Goal: Task Accomplishment & Management: Use online tool/utility

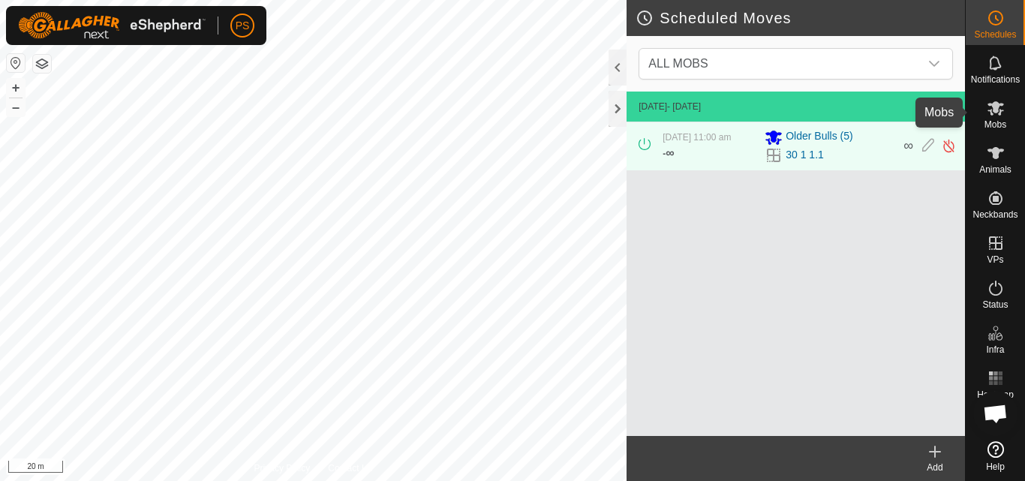
click at [995, 107] on icon at bounding box center [995, 108] width 17 height 14
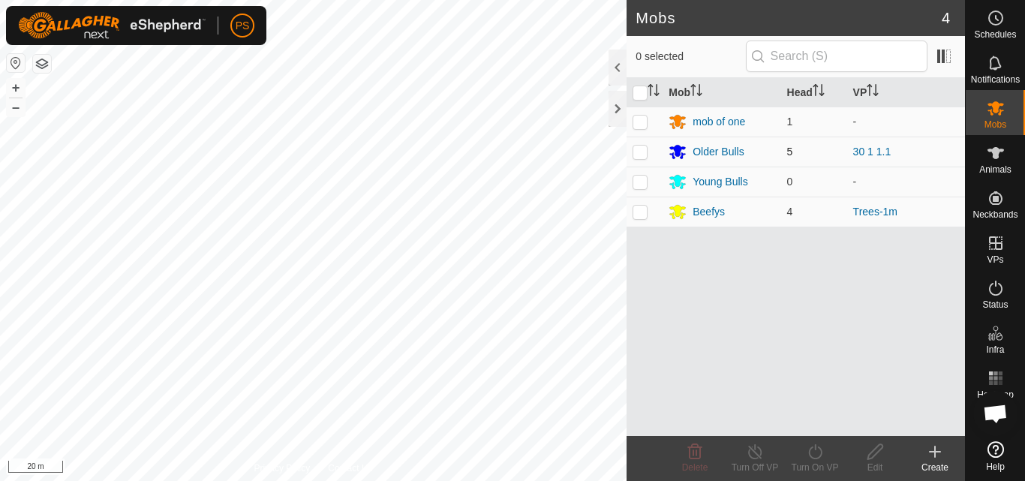
click at [640, 155] on p-checkbox at bounding box center [639, 152] width 15 height 12
checkbox input "true"
click at [813, 454] on icon at bounding box center [815, 452] width 19 height 18
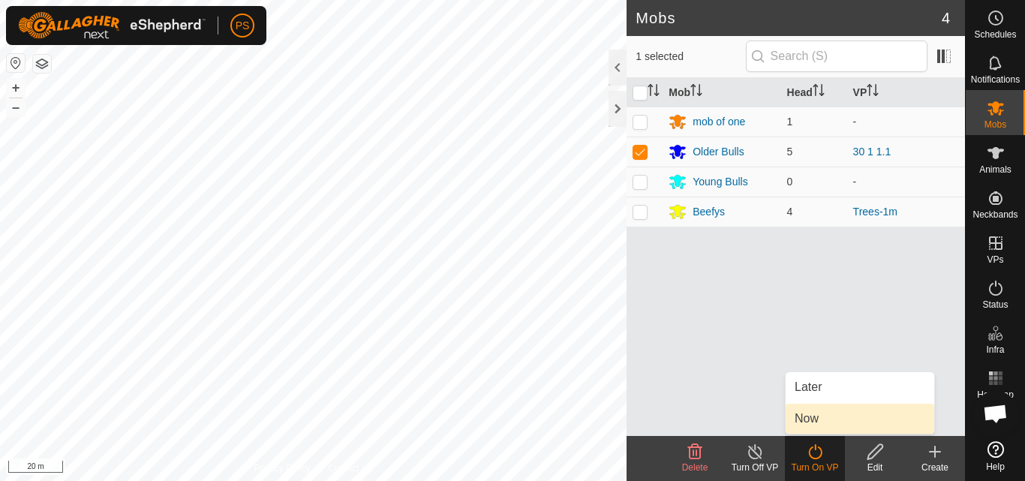
click at [823, 416] on link "Now" at bounding box center [859, 419] width 149 height 30
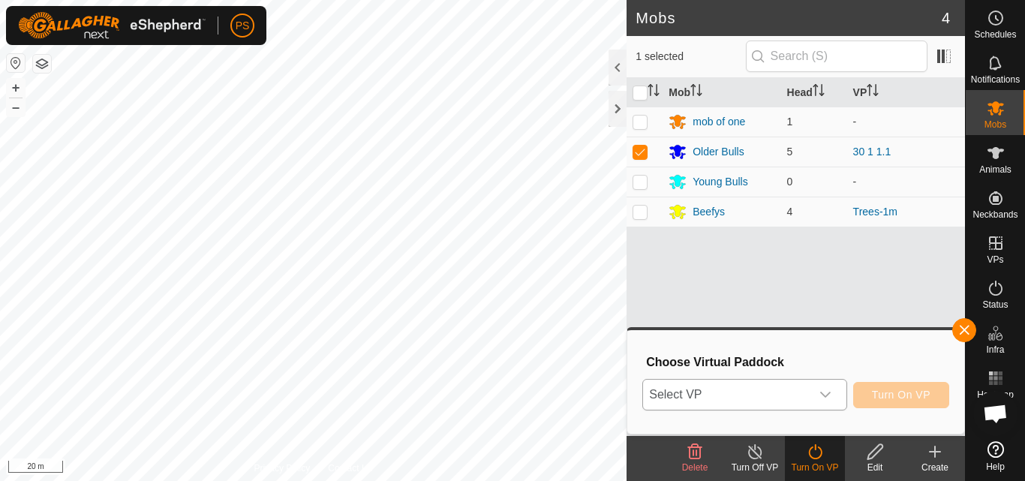
click at [819, 389] on icon "dropdown trigger" at bounding box center [825, 395] width 12 height 12
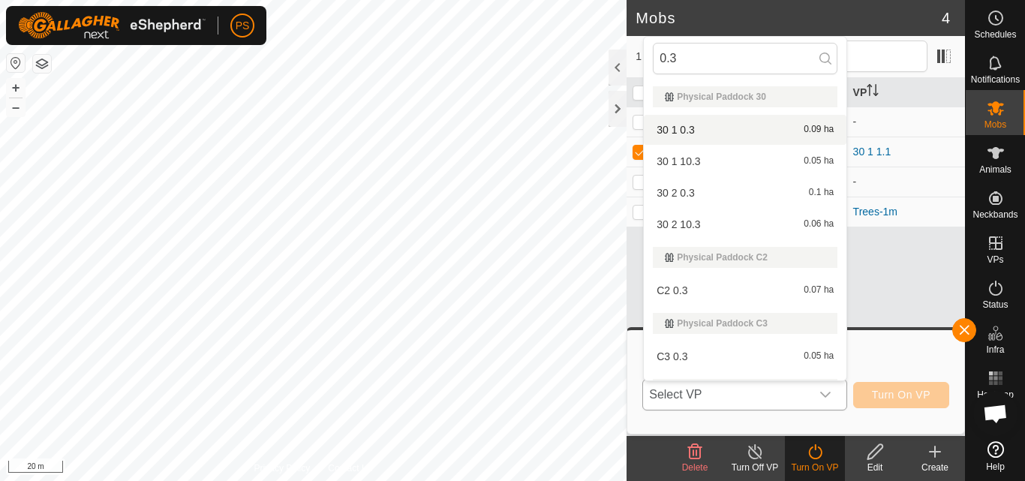
type input "0.3"
click at [689, 132] on li "30 1 0.3 0.09 ha" at bounding box center [745, 130] width 203 height 30
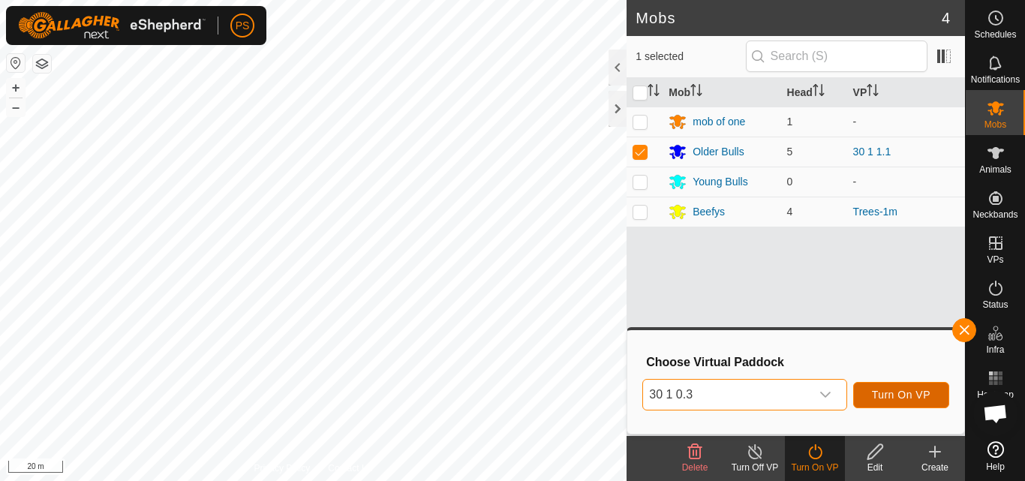
click at [909, 393] on span "Turn On VP" at bounding box center [901, 395] width 59 height 12
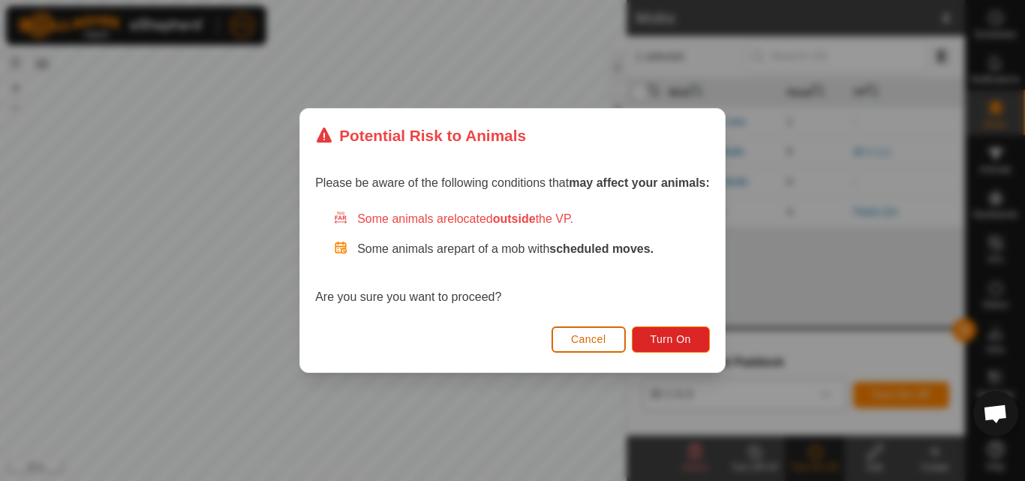
click at [578, 341] on span "Cancel" at bounding box center [588, 339] width 35 height 12
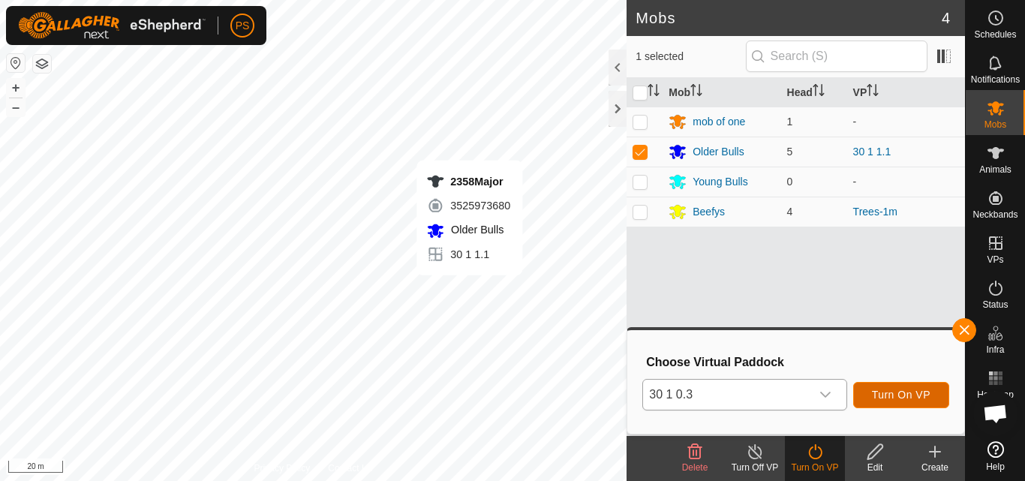
click at [910, 395] on span "Turn On VP" at bounding box center [901, 395] width 59 height 12
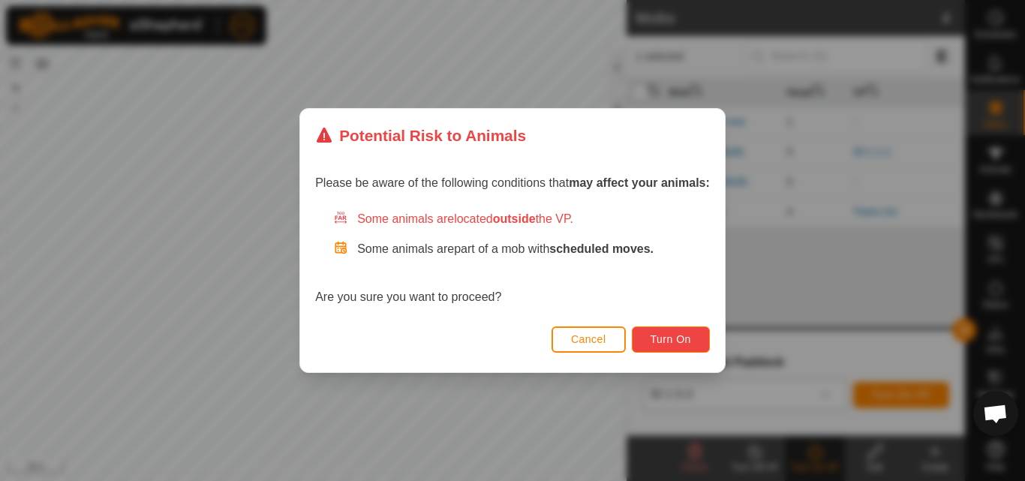
click at [679, 340] on span "Turn On" at bounding box center [670, 339] width 41 height 12
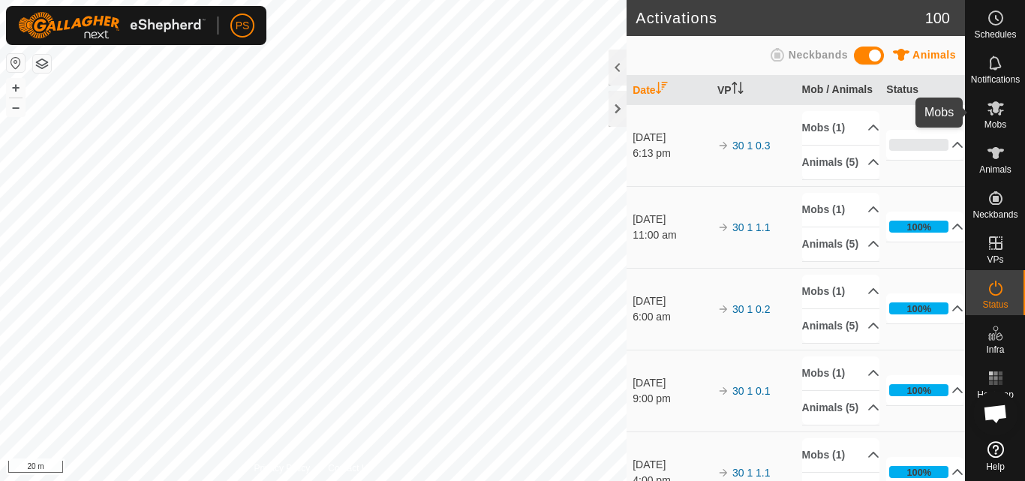
click at [996, 109] on icon at bounding box center [995, 108] width 17 height 14
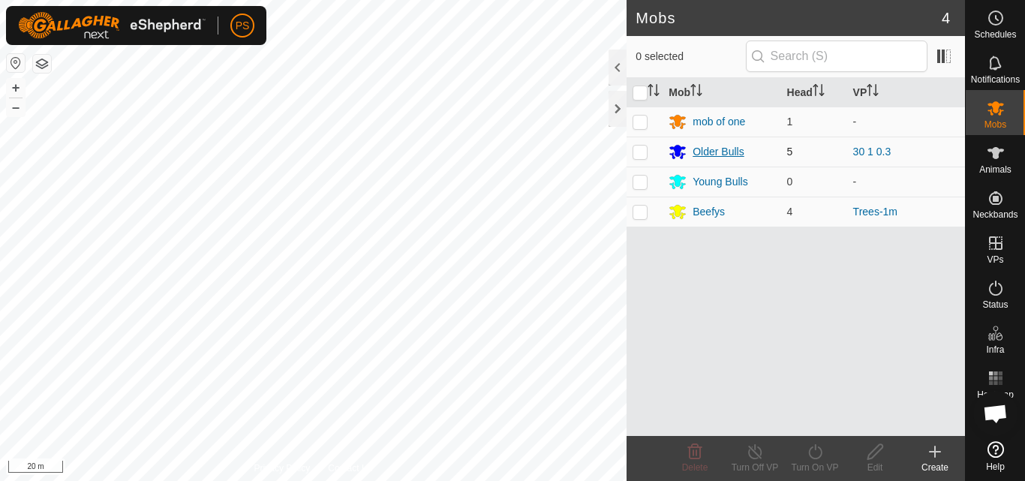
click at [725, 152] on div "Older Bulls" at bounding box center [717, 152] width 51 height 16
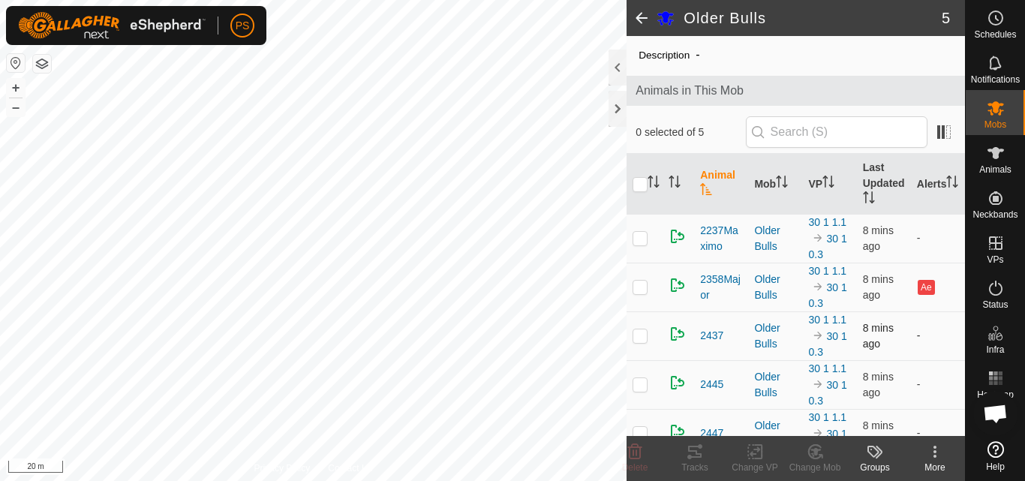
scroll to position [65, 0]
